Goal: Transaction & Acquisition: Purchase product/service

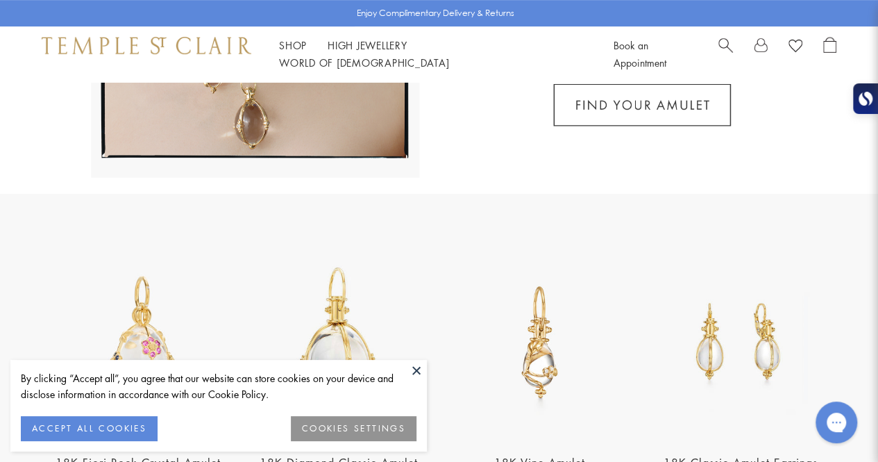
scroll to position [507, 0]
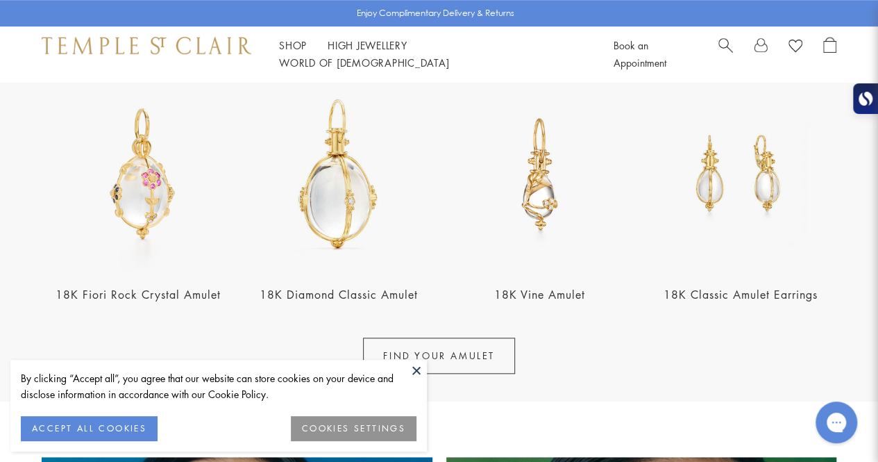
click at [327, 219] on img at bounding box center [338, 174] width 192 height 192
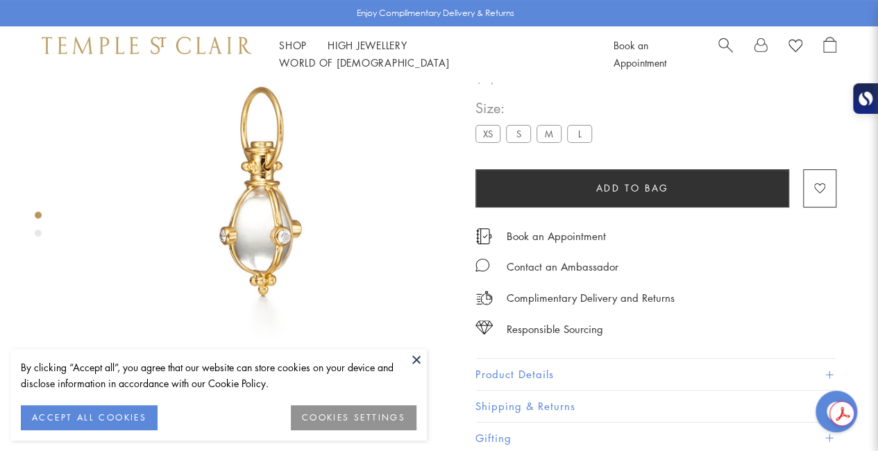
click at [559, 218] on div "Book an Appointment Contact an Ambassador Complimentary Delivery and Returns Re…" at bounding box center [655, 273] width 361 height 130
click at [562, 208] on button "Add to bag" at bounding box center [632, 188] width 314 height 38
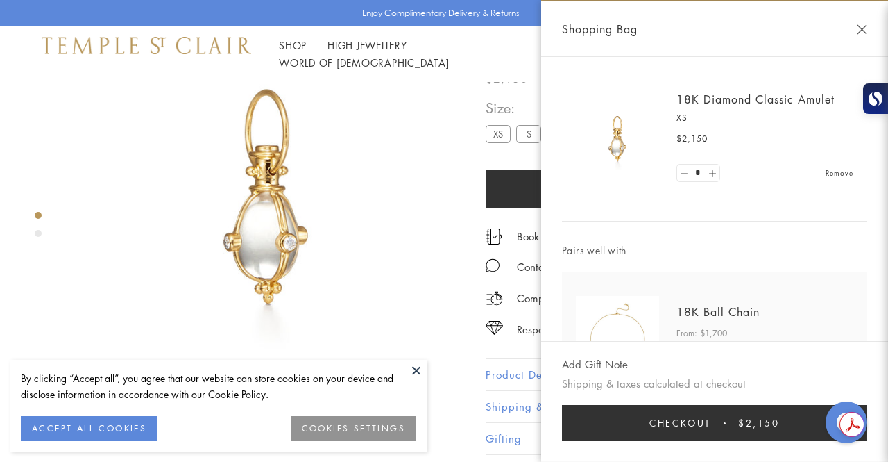
click at [412, 373] on button at bounding box center [416, 370] width 21 height 21
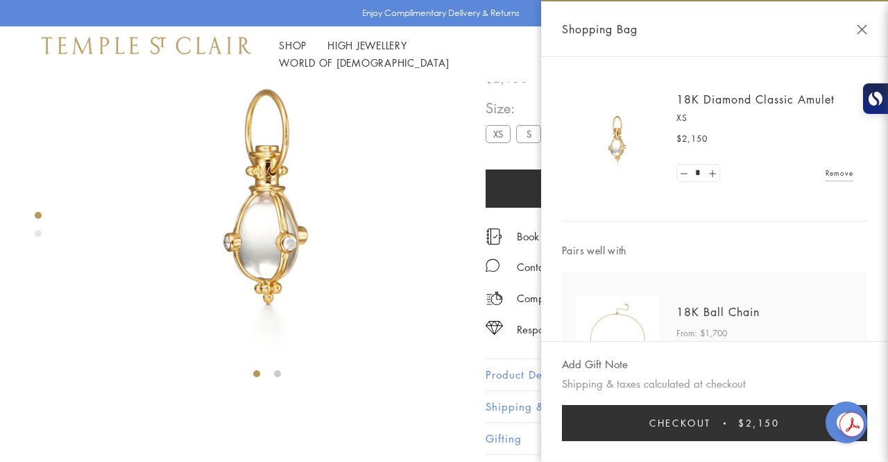
click at [662, 423] on span "Checkout" at bounding box center [681, 422] width 62 height 15
